Goal: Check status: Check status

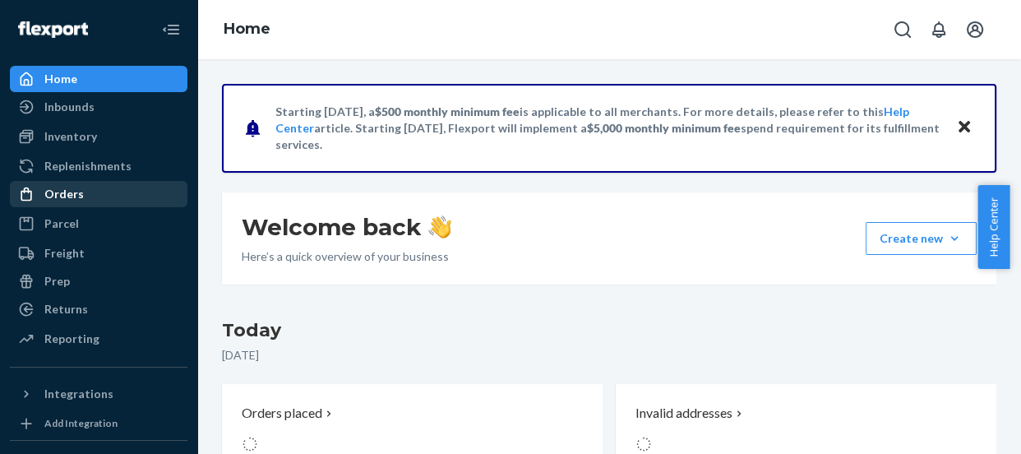
click at [69, 194] on div "Orders" at bounding box center [63, 194] width 39 height 16
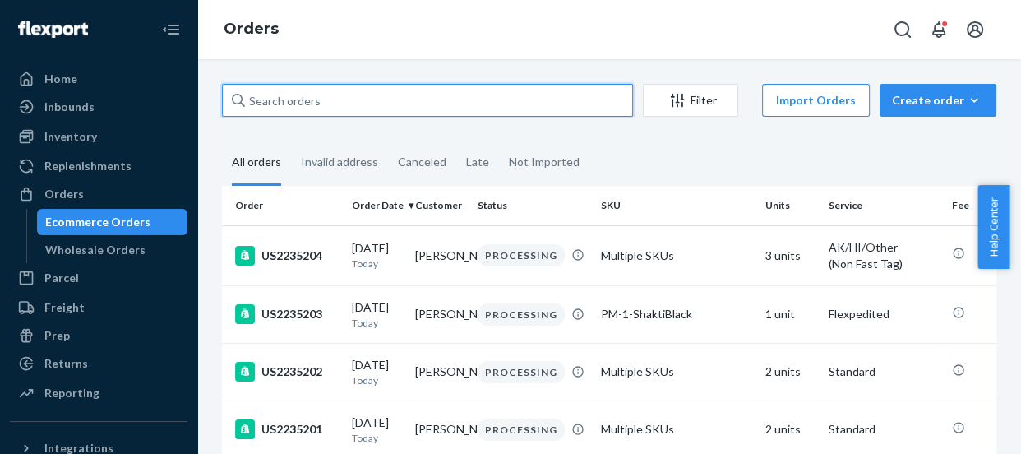
click at [285, 98] on input "text" at bounding box center [427, 100] width 411 height 33
paste input "US2233541"
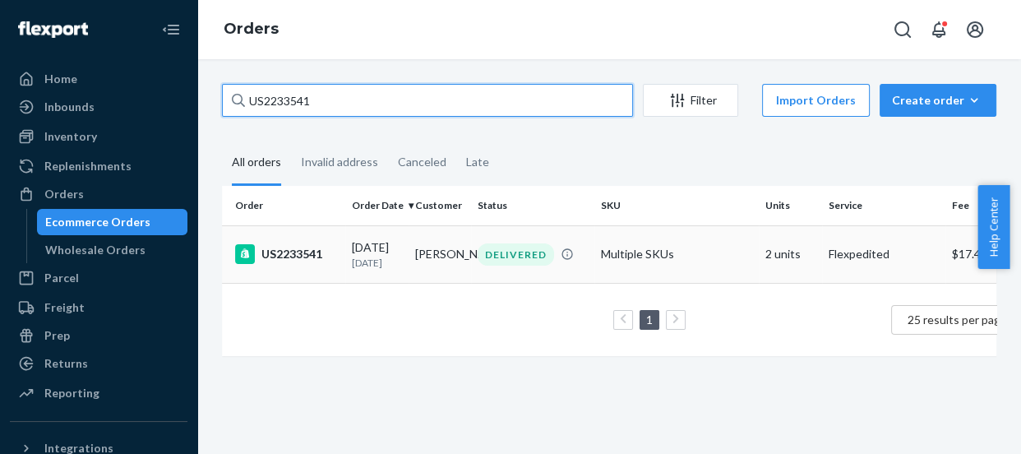
type input "US2233541"
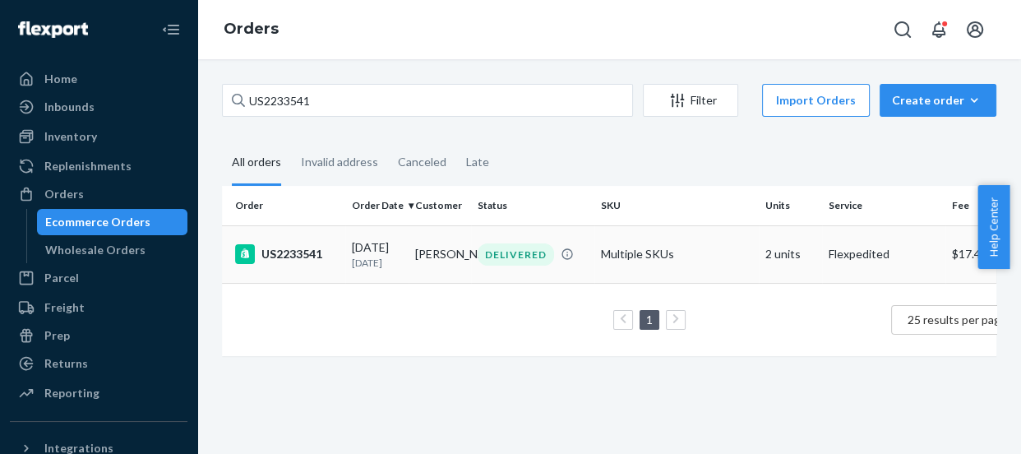
click at [284, 257] on div "US2233541" at bounding box center [287, 254] width 104 height 20
